Goal: Information Seeking & Learning: Learn about a topic

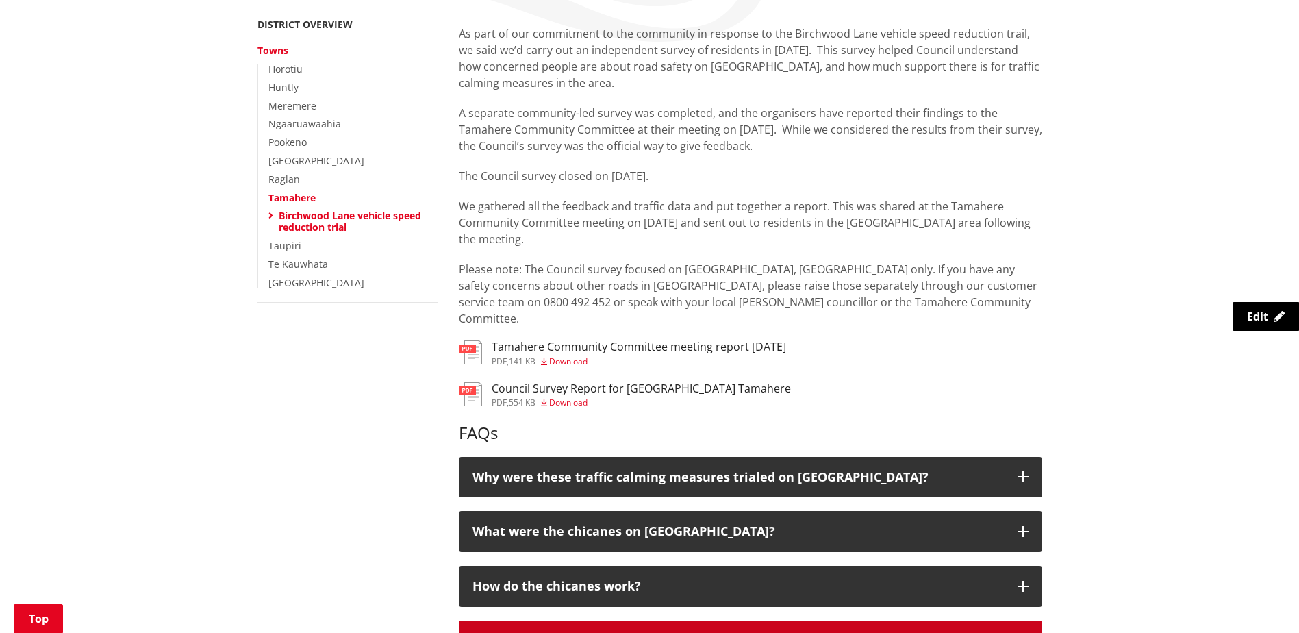
scroll to position [137, 0]
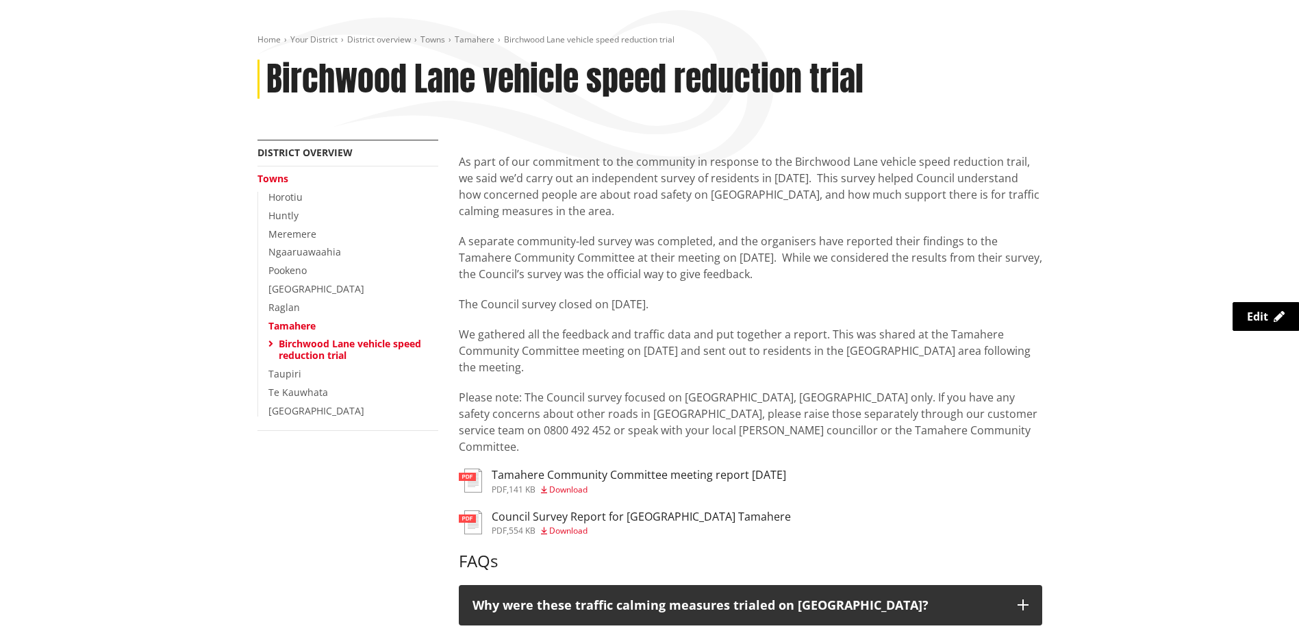
click at [642, 510] on h3 "Council Survey Report for [GEOGRAPHIC_DATA] Tamahere" at bounding box center [641, 516] width 299 height 13
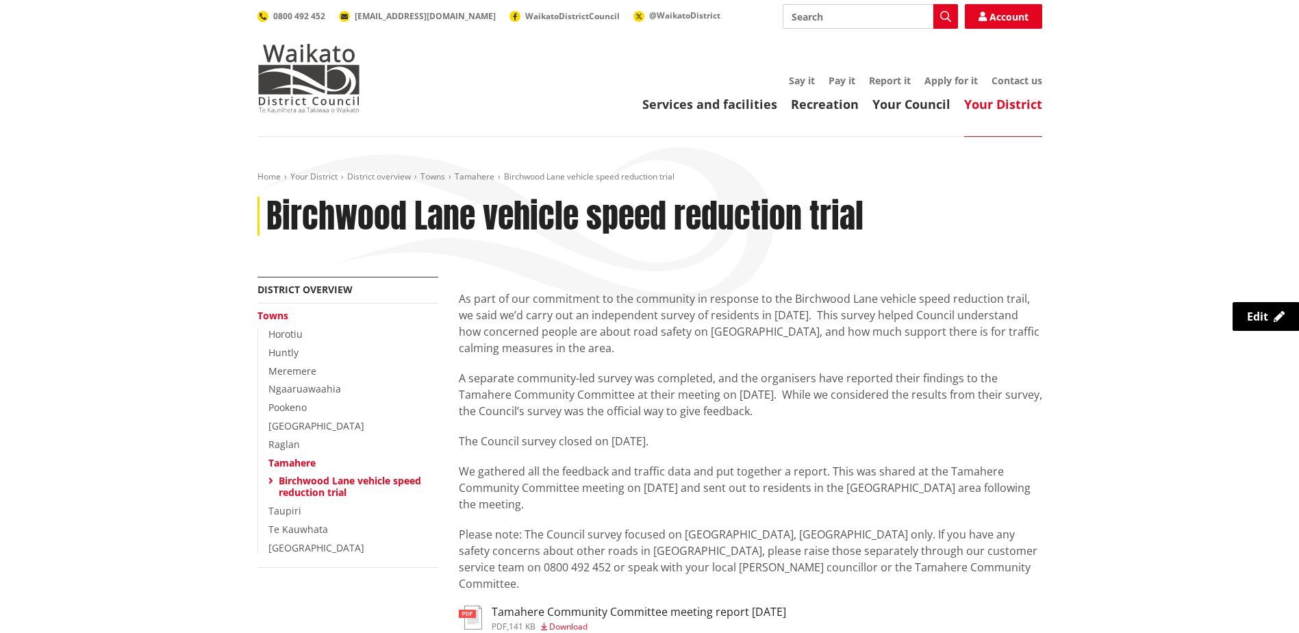
scroll to position [137, 0]
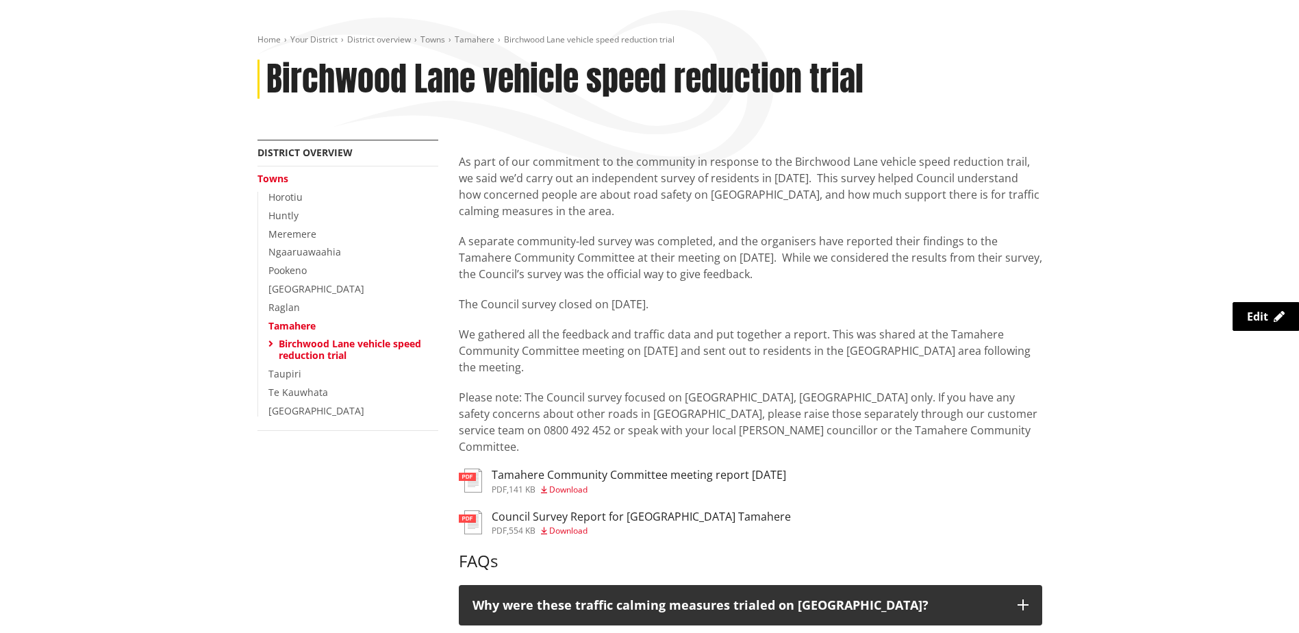
click at [572, 468] on h3 "Tamahere Community Committee meeting report [DATE]" at bounding box center [639, 474] width 294 height 13
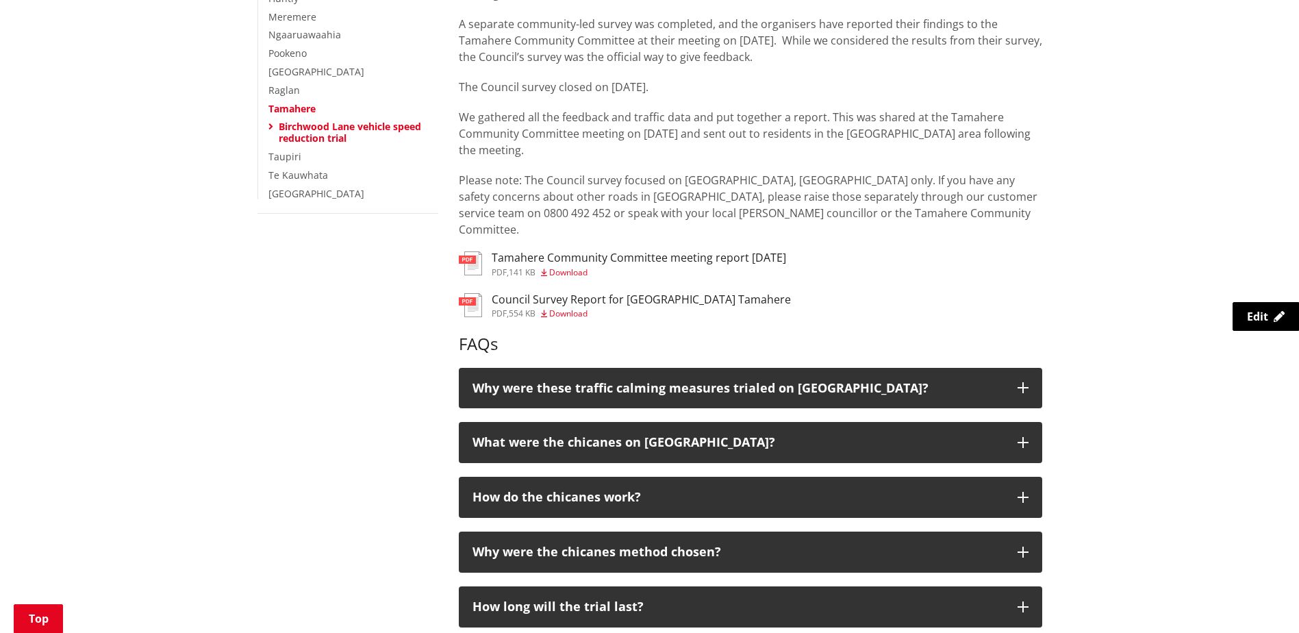
scroll to position [205, 0]
